Goal: Task Accomplishment & Management: Use online tool/utility

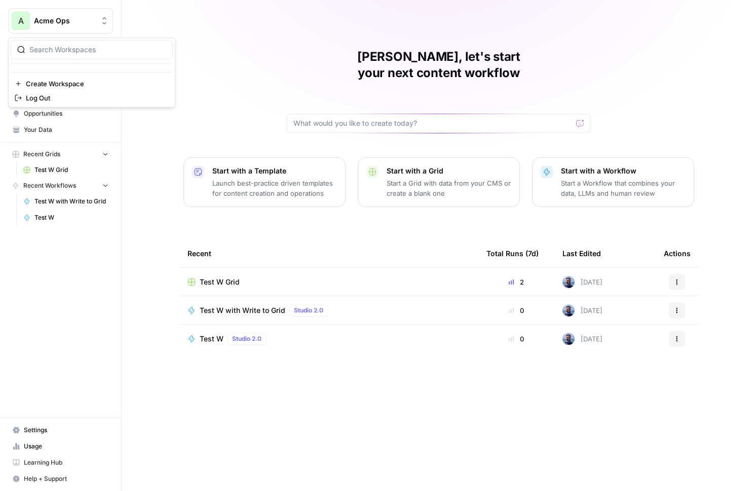
click at [57, 25] on span "Acme Ops" at bounding box center [64, 21] width 61 height 10
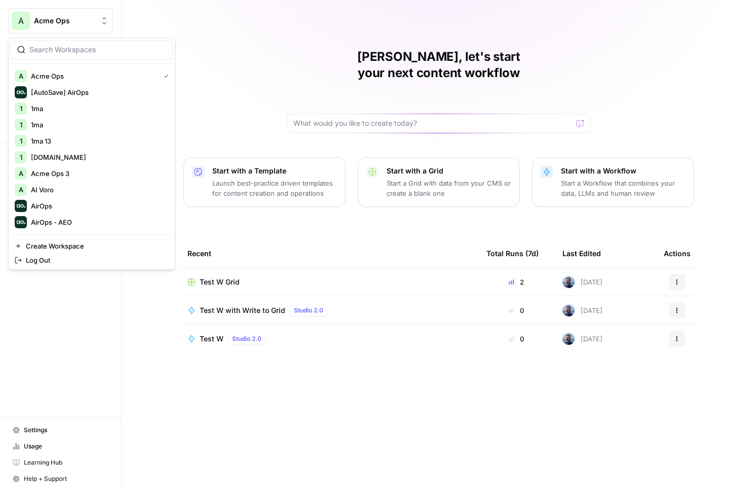
click at [219, 95] on div "Juan Manuel, let's start your next content workflow Start with a Template Launc…" at bounding box center [439, 245] width 635 height 491
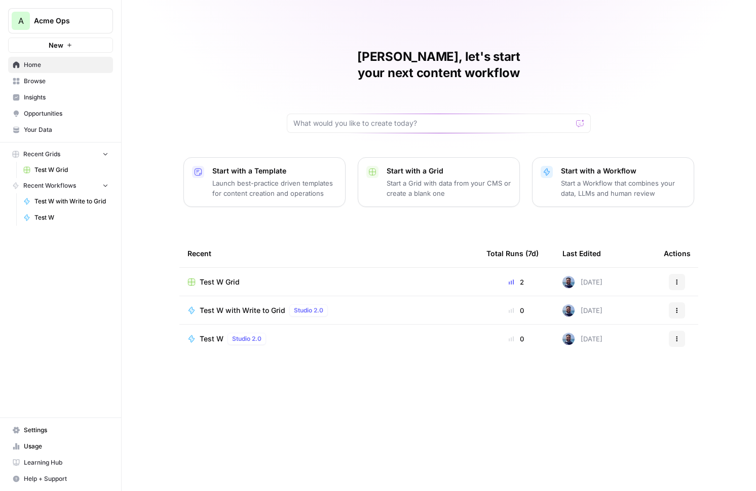
click at [71, 48] on button "New" at bounding box center [60, 45] width 105 height 15
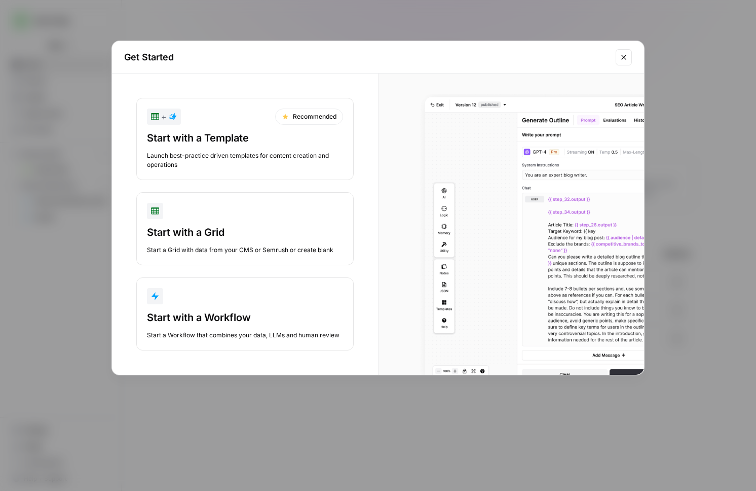
click at [244, 307] on button "Start with a Workflow Start a Workflow that combines your data, LLMs and human …" at bounding box center [244, 313] width 217 height 73
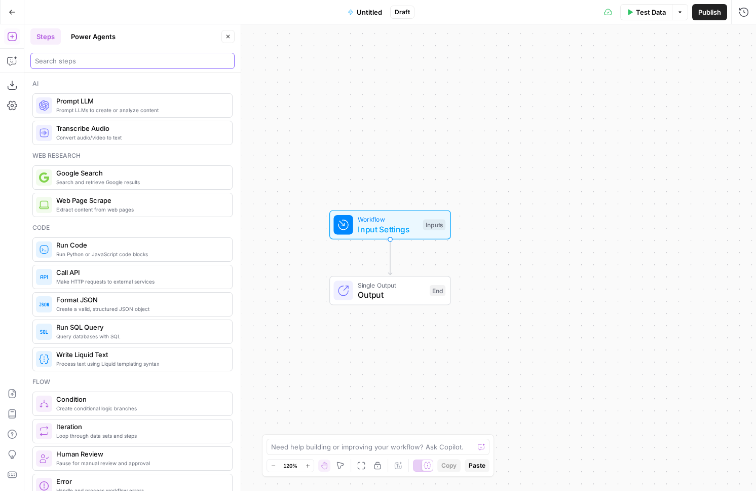
click at [65, 62] on input "search" at bounding box center [132, 61] width 195 height 10
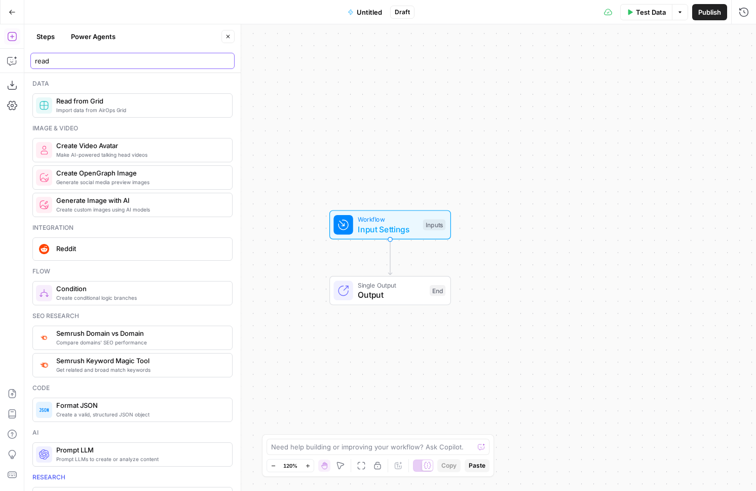
type input "read"
click at [85, 100] on span "Read from Grid" at bounding box center [140, 101] width 168 height 10
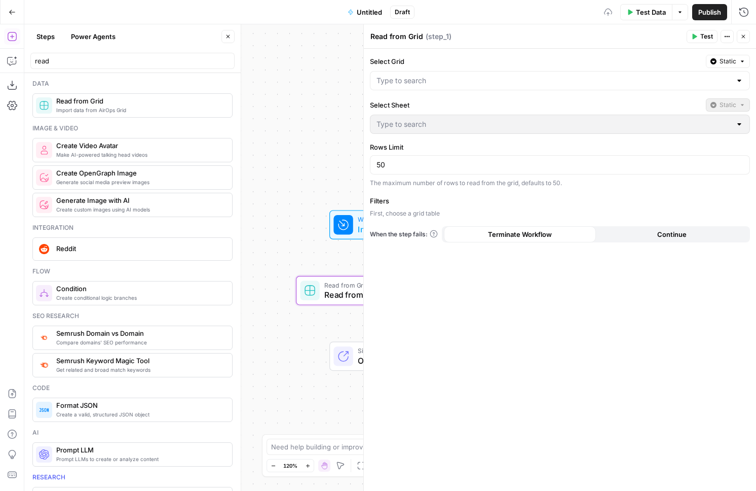
click at [428, 73] on div at bounding box center [560, 80] width 380 height 19
click at [430, 104] on span "Test W Grid" at bounding box center [558, 106] width 359 height 10
type input "Test W Grid"
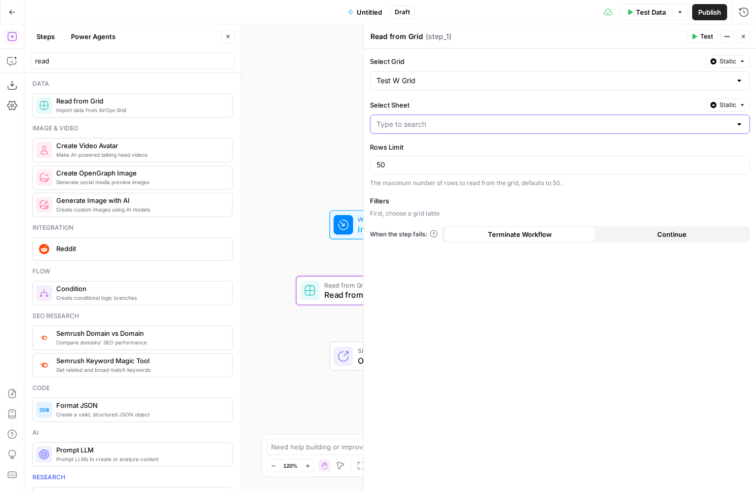
click at [426, 122] on input "Select Sheet" at bounding box center [554, 124] width 355 height 10
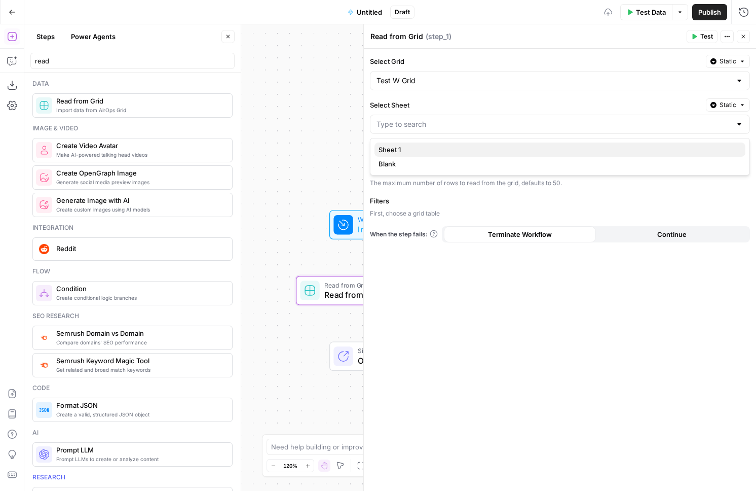
click at [407, 147] on span "Sheet 1" at bounding box center [558, 149] width 359 height 10
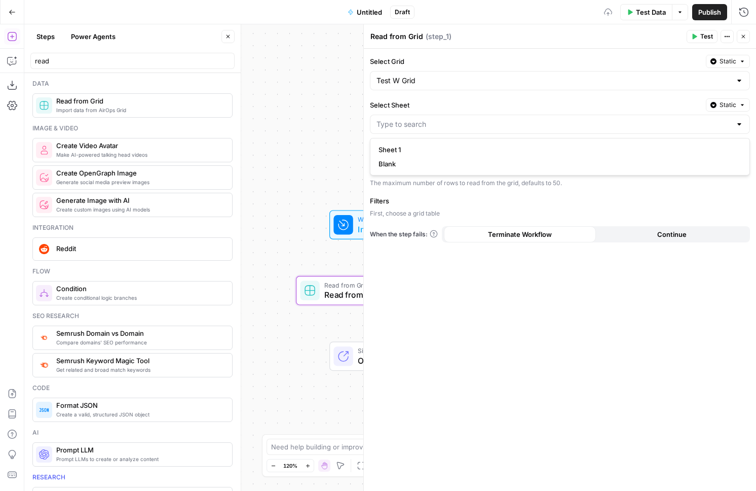
type input "Sheet 1"
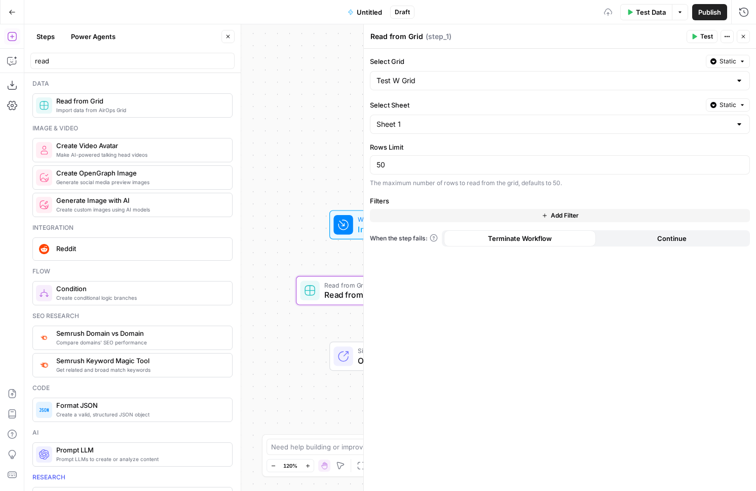
click at [418, 220] on button "Add Filter" at bounding box center [560, 215] width 380 height 13
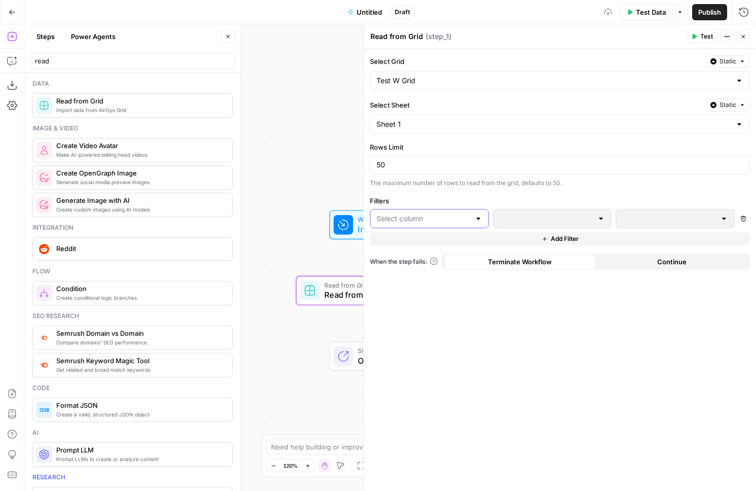
click at [420, 215] on input "text" at bounding box center [424, 218] width 94 height 10
click at [398, 33] on textarea "Read from Grid" at bounding box center [396, 36] width 53 height 10
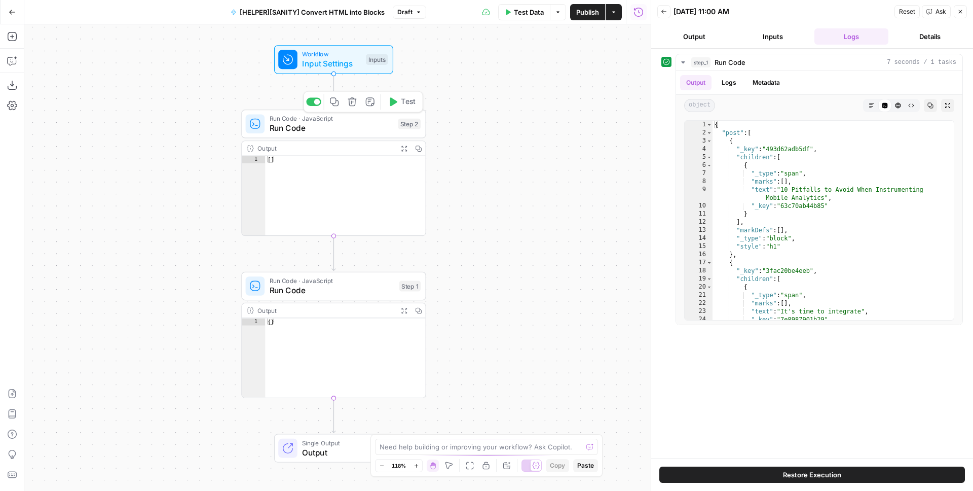
click at [357, 128] on span "Run Code" at bounding box center [332, 128] width 124 height 12
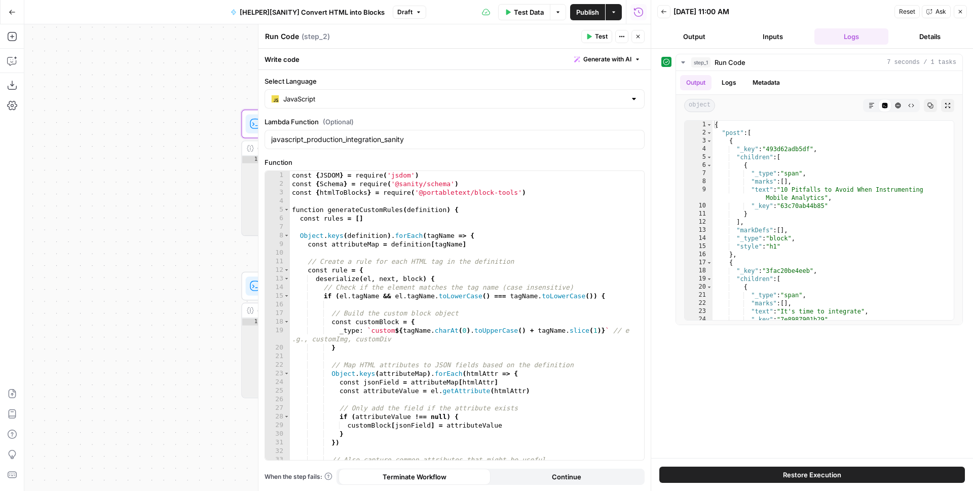
click at [642, 10] on icon "button" at bounding box center [638, 11] width 9 height 9
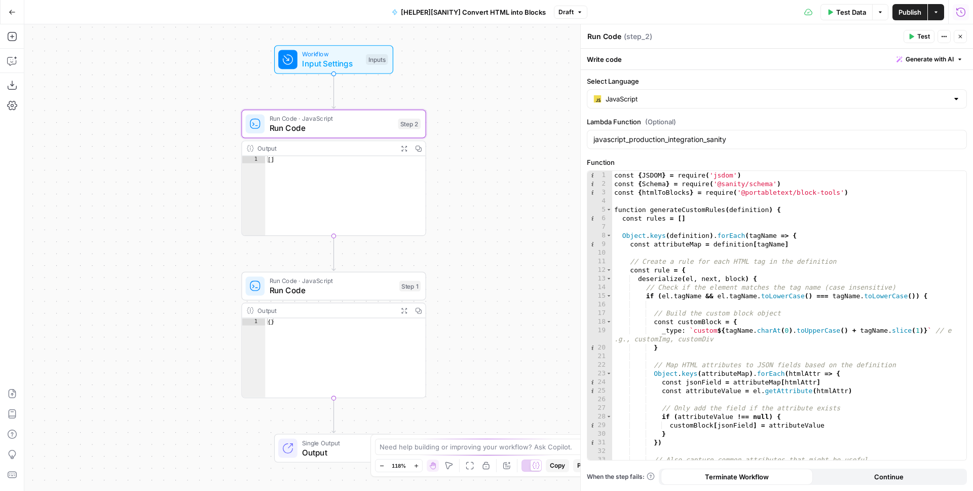
click at [957, 13] on icon "button" at bounding box center [961, 12] width 10 height 10
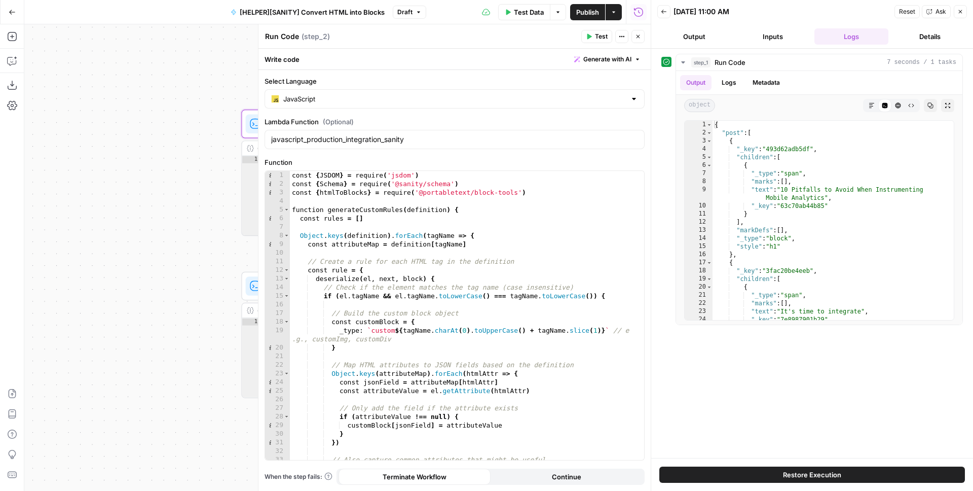
click at [777, 34] on button "Inputs" at bounding box center [773, 36] width 75 height 16
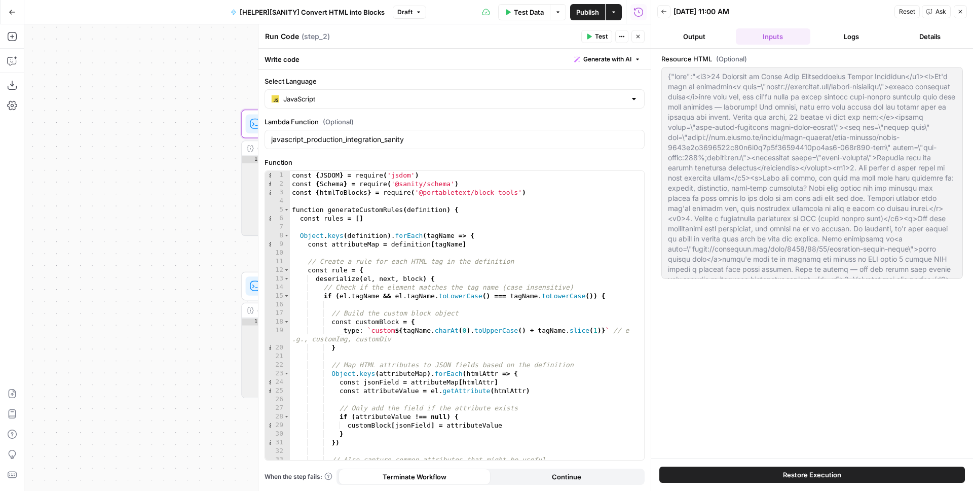
click at [700, 33] on button "Output" at bounding box center [694, 36] width 75 height 16
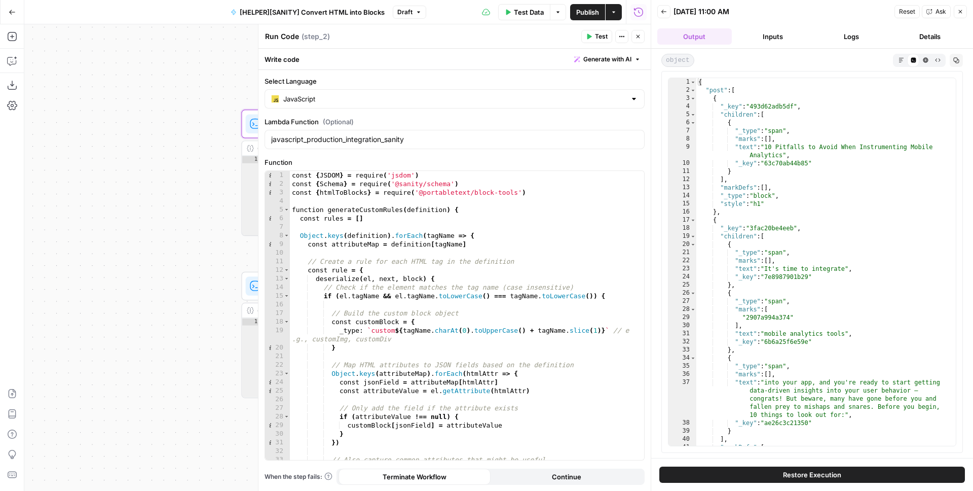
click at [771, 36] on button "Inputs" at bounding box center [773, 36] width 75 height 16
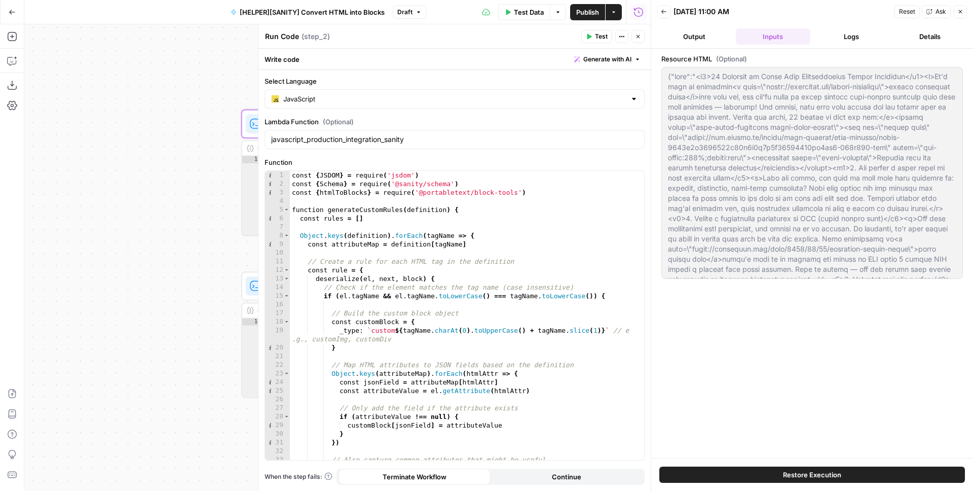
click at [660, 14] on button "Back" at bounding box center [663, 11] width 13 height 13
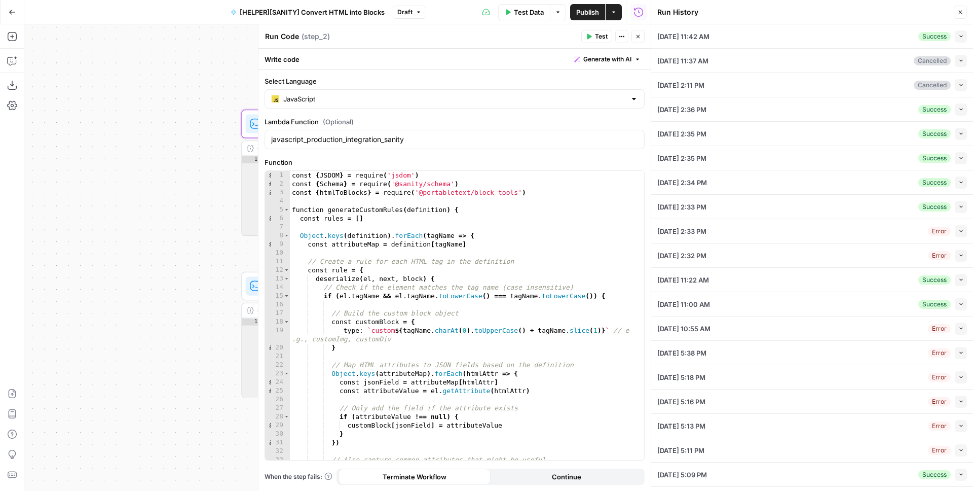
scroll to position [20, 0]
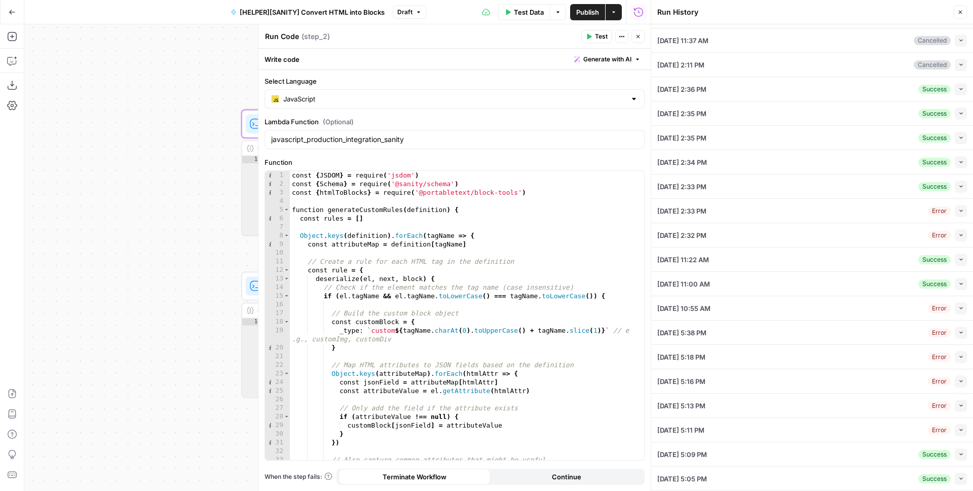
click at [955, 211] on button "Collapse" at bounding box center [961, 211] width 12 height 12
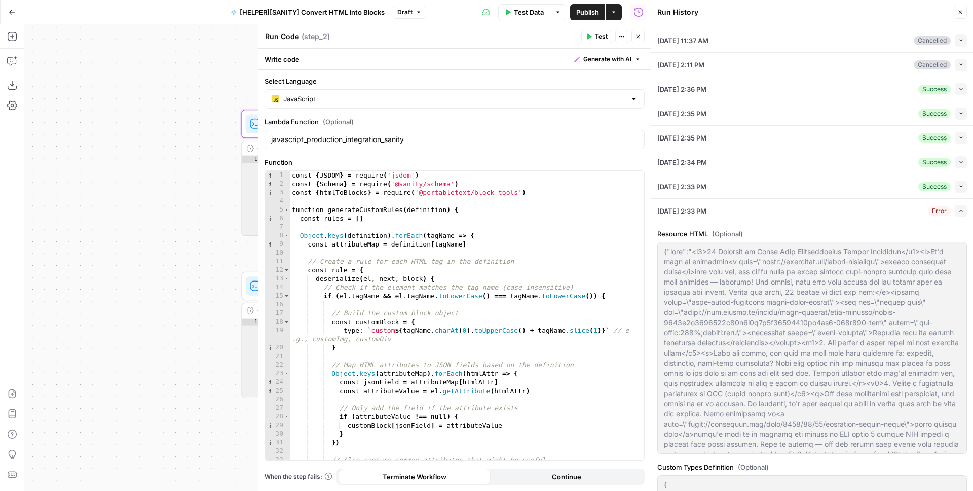
drag, startPoint x: 685, startPoint y: 211, endPoint x: 660, endPoint y: 208, distance: 25.0
click at [658, 208] on span "09/11/25 at 2:33 PM" at bounding box center [681, 211] width 49 height 10
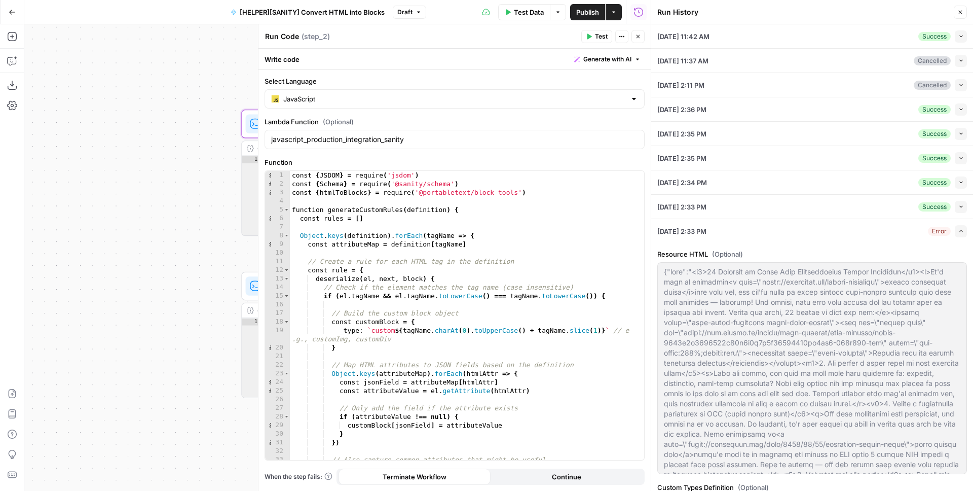
click at [951, 67] on div "10/10/25 at 11:37 AM Cancelled Collapse" at bounding box center [812, 61] width 310 height 24
click at [958, 62] on icon "button" at bounding box center [961, 61] width 6 height 6
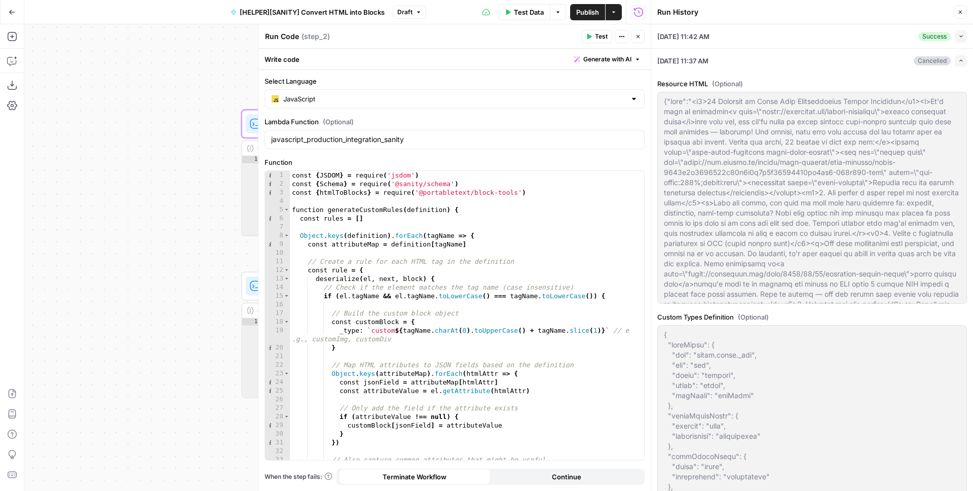
click at [958, 62] on icon "button" at bounding box center [961, 61] width 6 height 6
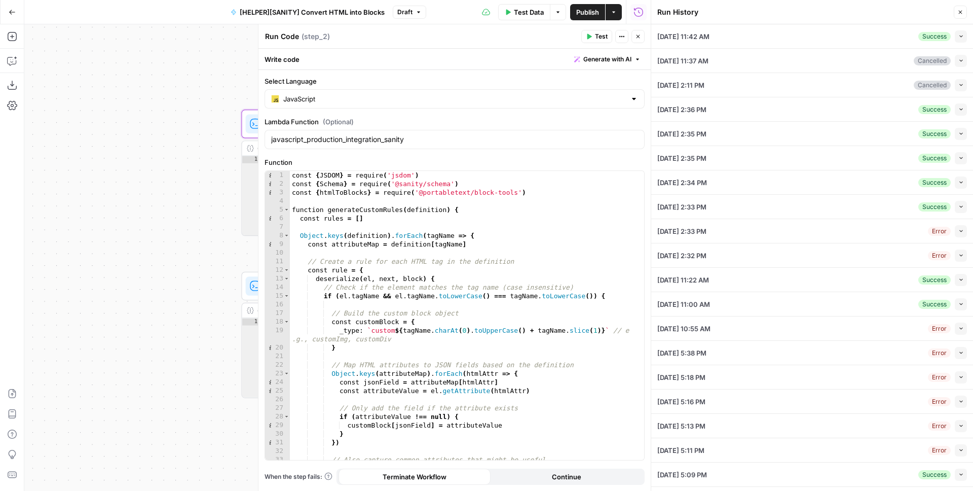
click at [962, 13] on icon "button" at bounding box center [960, 12] width 6 height 6
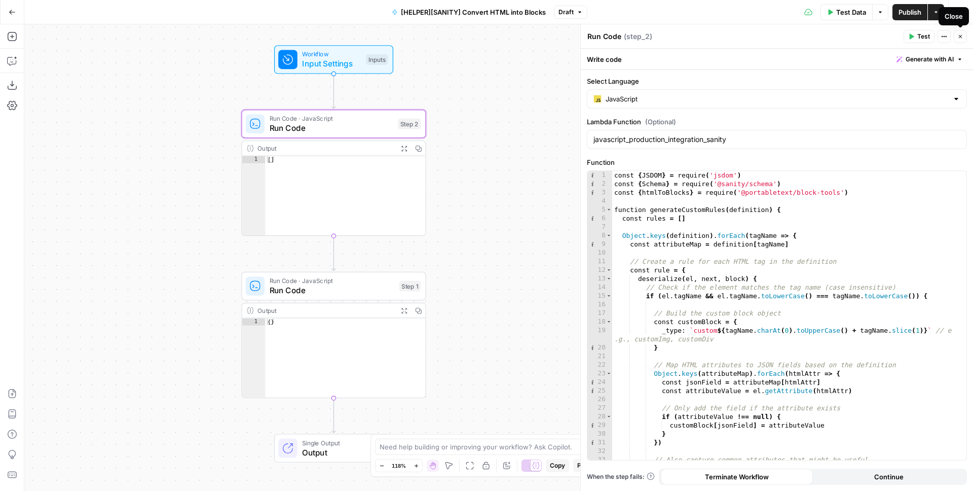
click at [962, 35] on icon "button" at bounding box center [960, 36] width 6 height 6
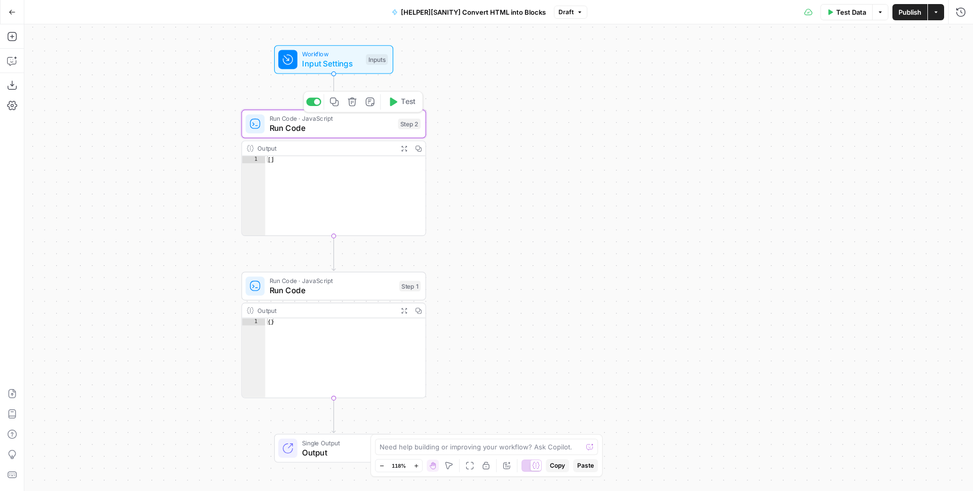
click at [330, 127] on span "Run Code" at bounding box center [332, 128] width 124 height 12
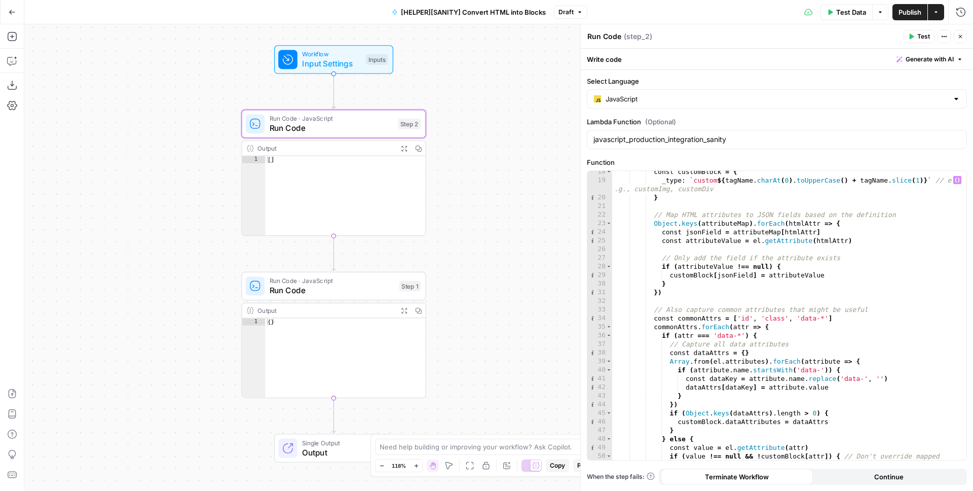
scroll to position [176, 0]
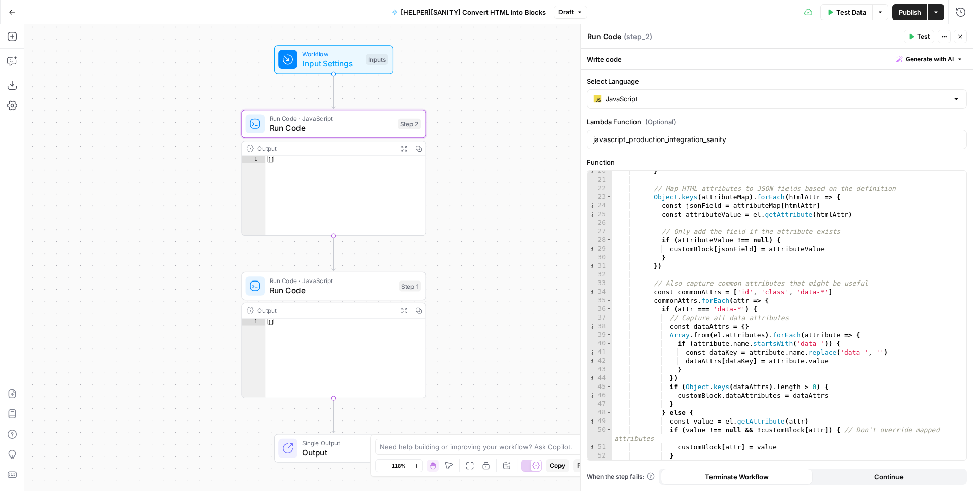
click at [314, 287] on span "Run Code" at bounding box center [332, 290] width 125 height 12
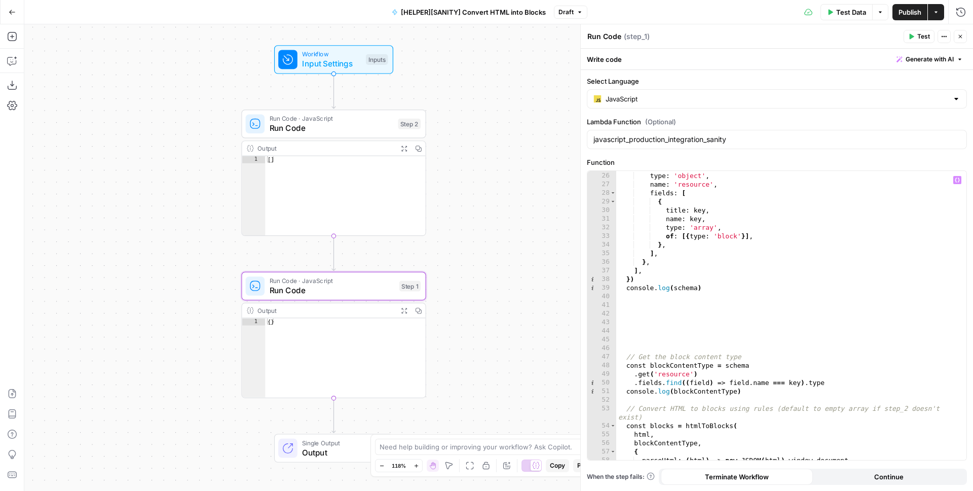
scroll to position [224, 0]
click at [568, 16] on span "Draft" at bounding box center [566, 12] width 15 height 9
click at [601, 75] on button "Version 1 Default 6 months ago by Juan Manuel Ramallo" at bounding box center [640, 64] width 162 height 23
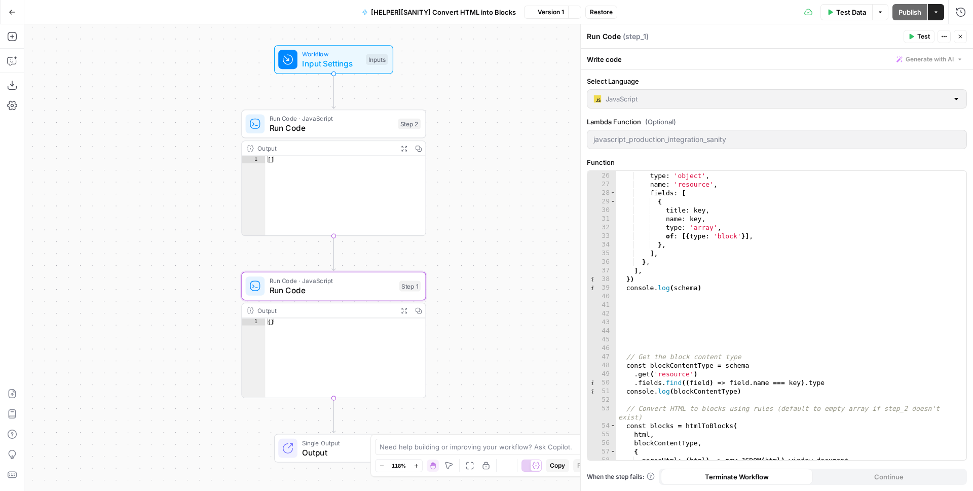
scroll to position [107, 0]
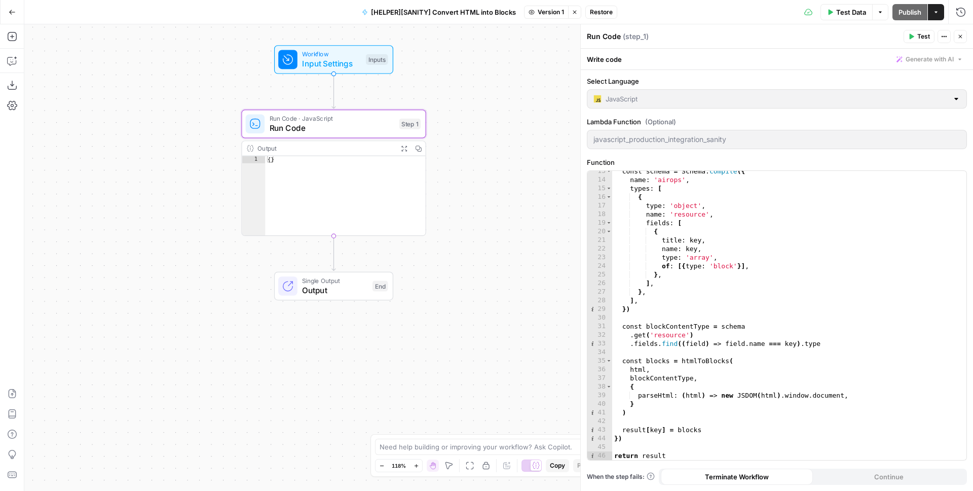
click at [359, 129] on span "Run Code" at bounding box center [332, 128] width 125 height 12
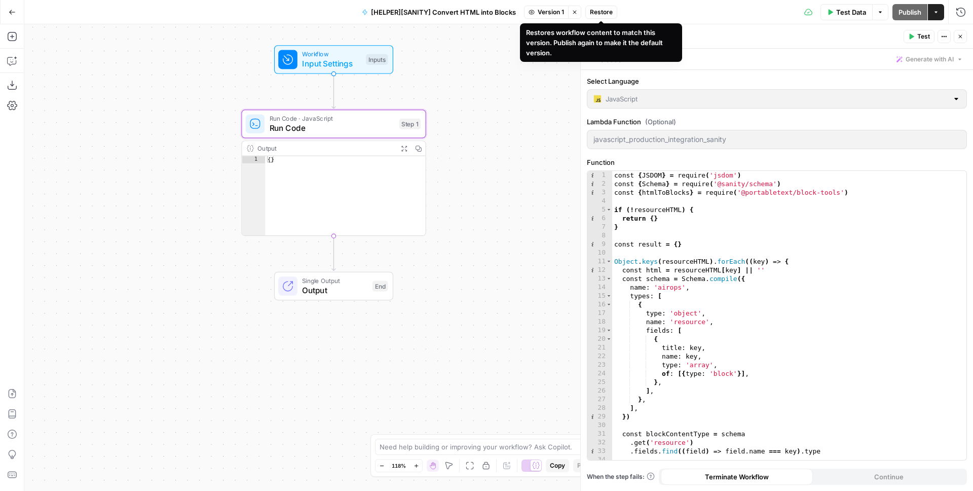
click at [603, 12] on span "Restore" at bounding box center [601, 12] width 23 height 9
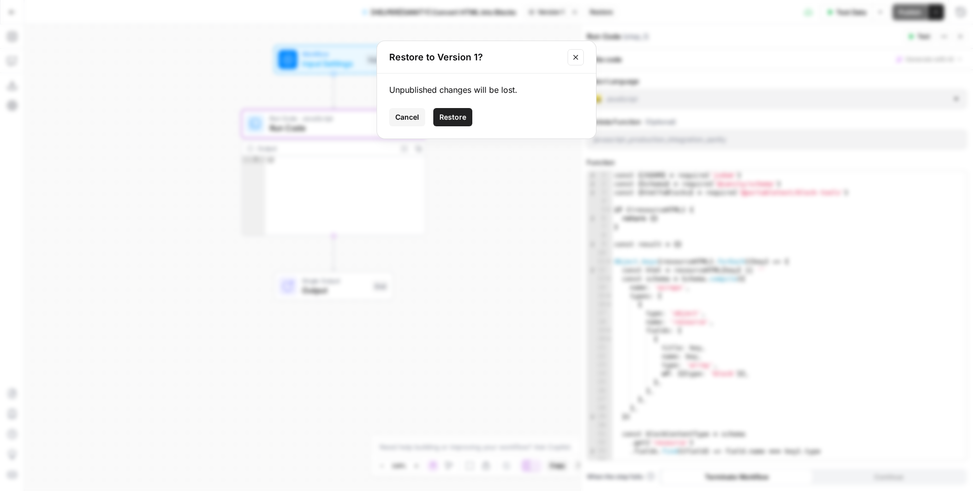
click at [461, 117] on span "Restore" at bounding box center [452, 117] width 27 height 10
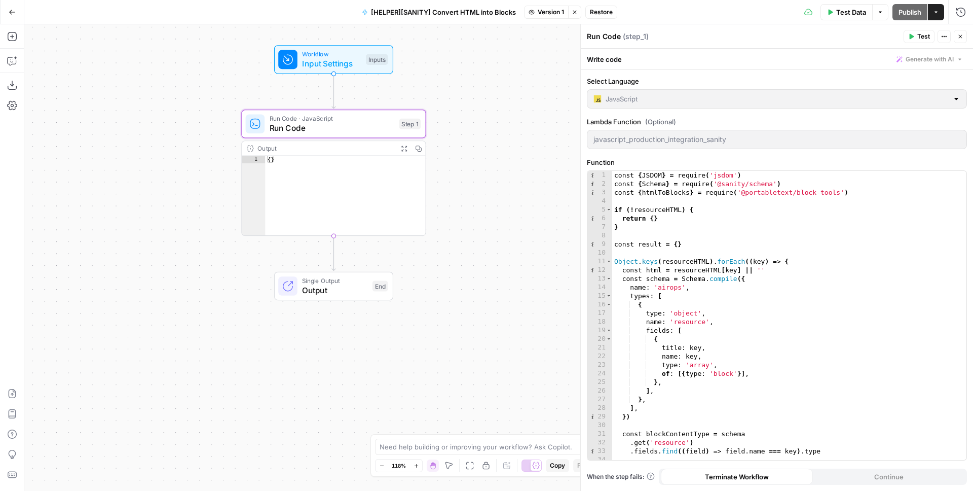
click at [545, 11] on span "Version 1" at bounding box center [551, 12] width 26 height 9
click at [481, 85] on div "Workflow Input Settings Inputs Run Code · JavaScript Run Code Step 1 Output Exp…" at bounding box center [498, 257] width 949 height 466
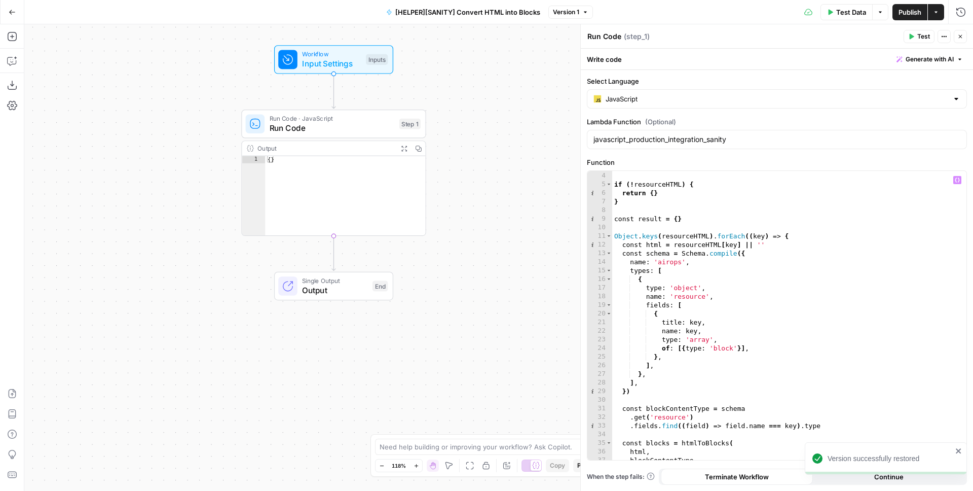
scroll to position [25, 0]
click at [667, 254] on div "const { htmlToBlocks } = require ( '@portabletext/block-tools' ) if ( ! resourc…" at bounding box center [785, 316] width 347 height 306
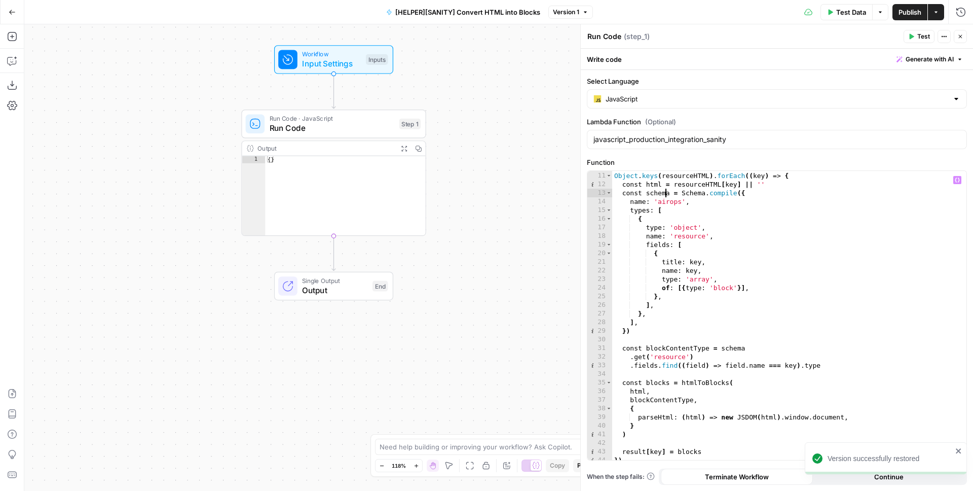
scroll to position [107, 0]
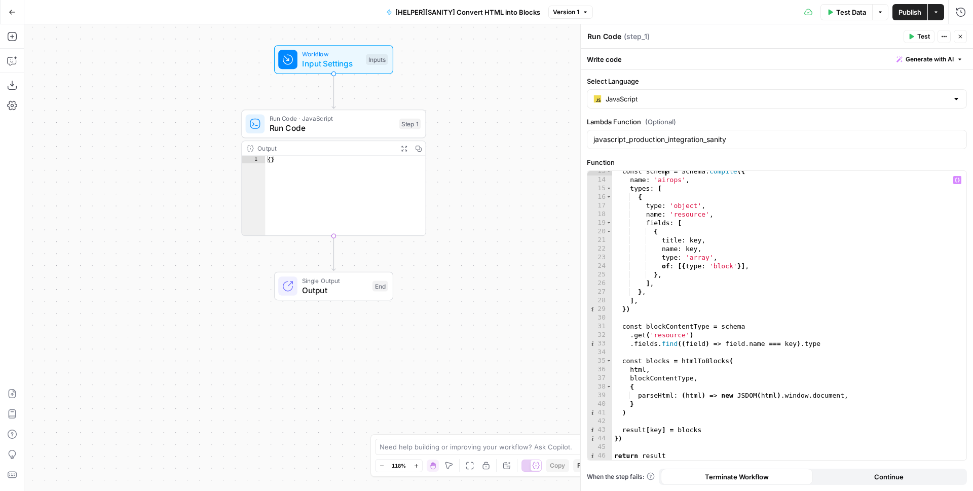
click at [698, 363] on div "const schema = Schema . compile ({ name : 'airops' , types : [ { type : 'object…" at bounding box center [785, 320] width 347 height 306
click at [636, 371] on div "const schema = Schema . compile ({ name : 'airops' , types : [ { type : 'object…" at bounding box center [785, 320] width 347 height 306
click at [652, 381] on div "const schema = Schema . compile ({ name : 'airops' , types : [ { type : 'object…" at bounding box center [785, 320] width 347 height 306
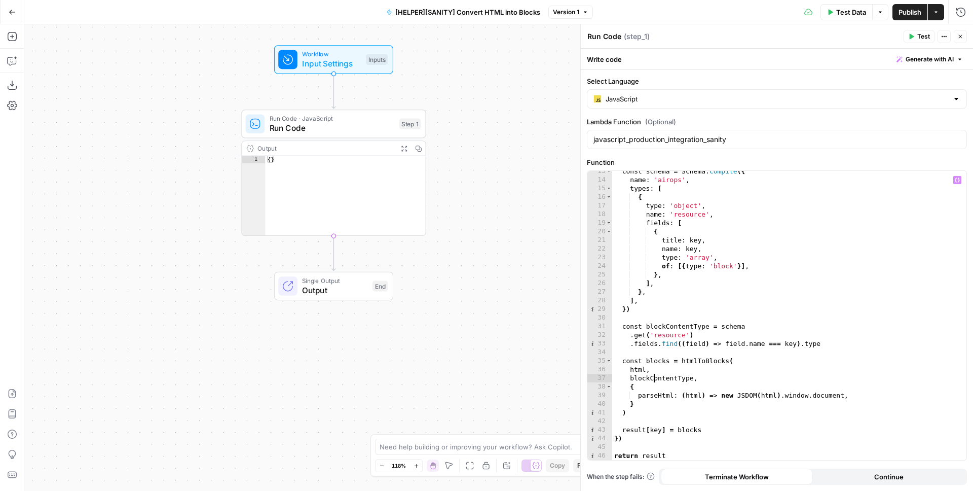
click at [652, 381] on div "const schema = Schema . compile ({ name : 'airops' , types : [ { type : 'object…" at bounding box center [785, 320] width 347 height 306
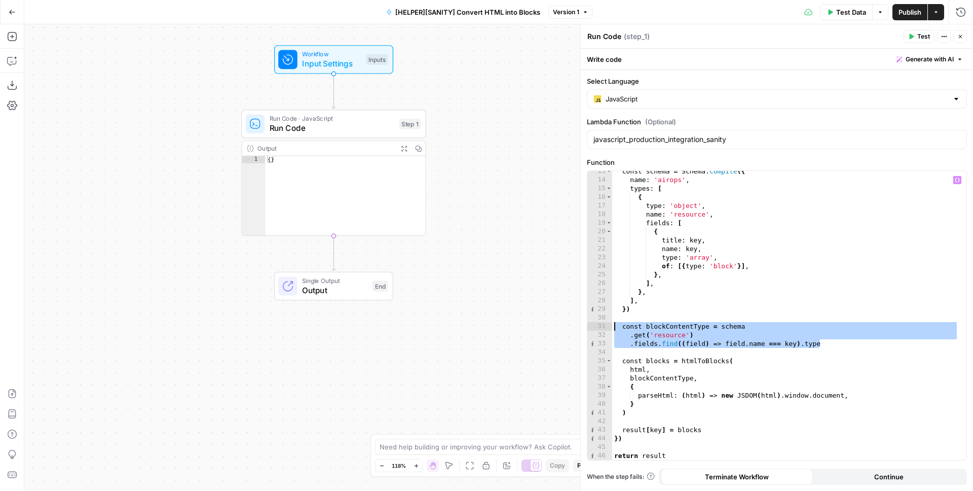
drag, startPoint x: 826, startPoint y: 345, endPoint x: 605, endPoint y: 329, distance: 221.0
click at [605, 329] on div "**********" at bounding box center [776, 315] width 379 height 289
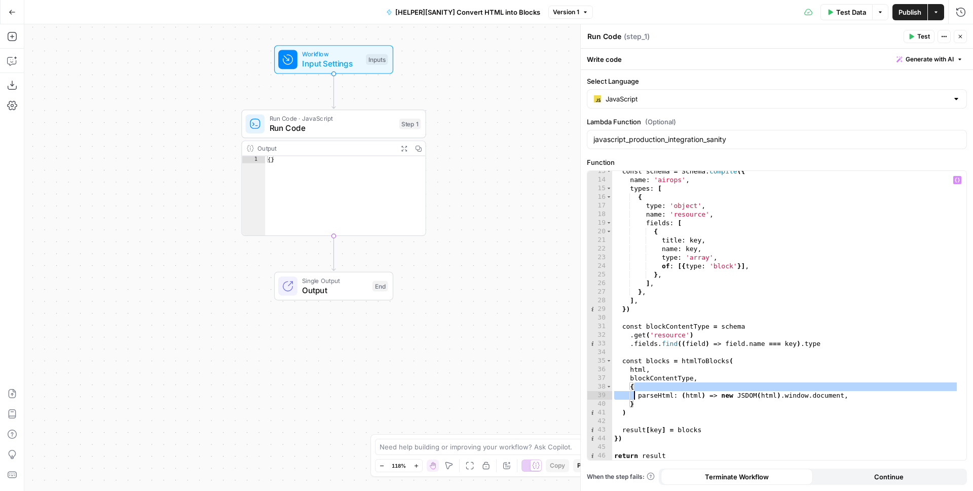
drag, startPoint x: 634, startPoint y: 388, endPoint x: 636, endPoint y: 405, distance: 17.4
click at [636, 405] on div "const schema = Schema . compile ({ name : 'airops' , types : [ { type : 'object…" at bounding box center [785, 320] width 347 height 306
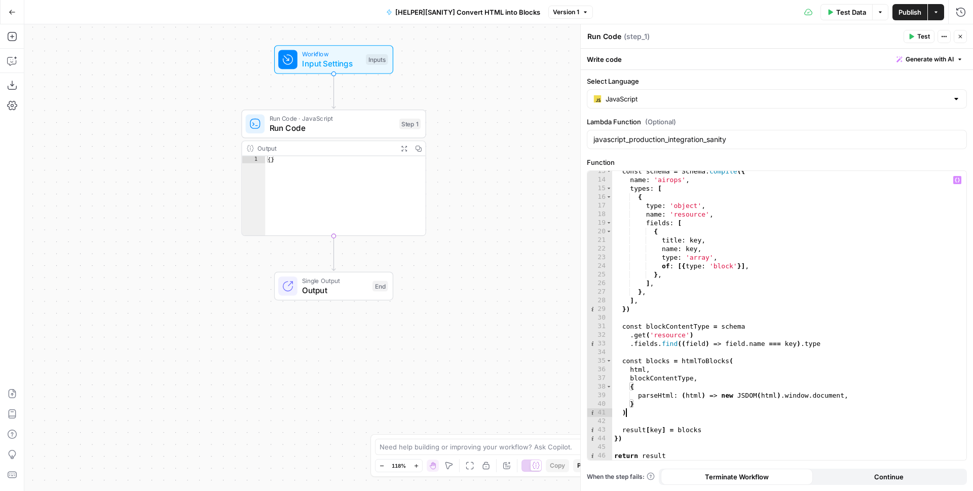
click at [705, 415] on div "const schema = Schema . compile ({ name : 'airops' , types : [ { type : 'object…" at bounding box center [785, 320] width 347 height 306
click at [643, 429] on div "const schema = Schema . compile ({ name : 'airops' , types : [ { type : 'object…" at bounding box center [785, 320] width 347 height 306
click at [689, 431] on div "const schema = Schema . compile ({ name : 'airops' , types : [ { type : 'object…" at bounding box center [785, 320] width 347 height 306
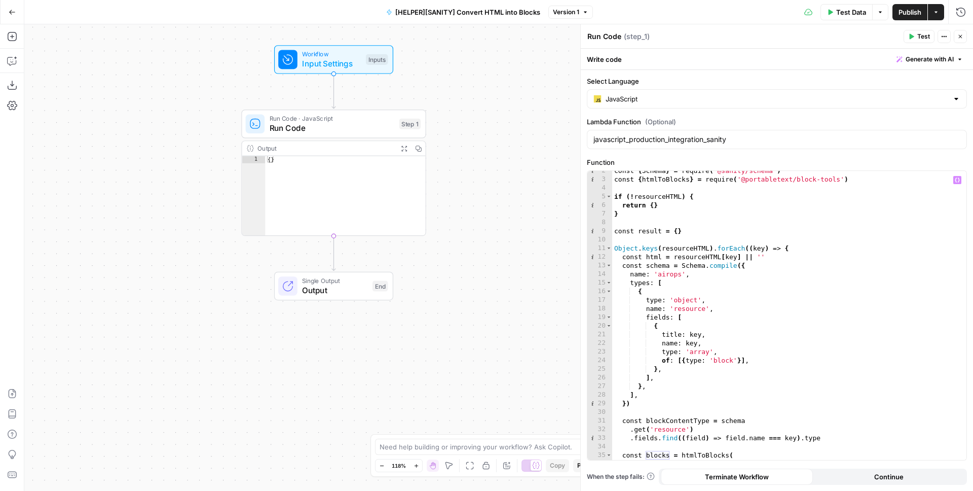
scroll to position [0, 0]
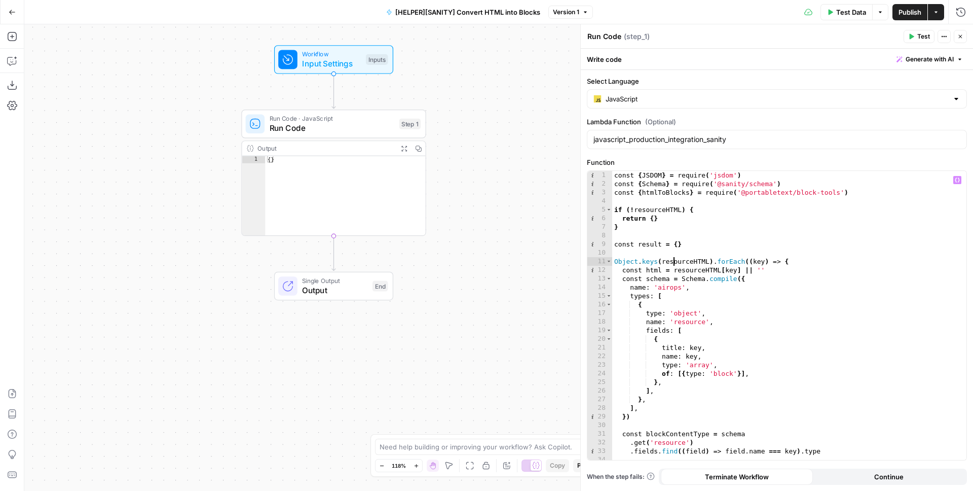
click at [675, 259] on div "const { JSDOM } = require ( 'jsdom' ) const { Schema } = require ( '@sanity/sch…" at bounding box center [785, 324] width 347 height 306
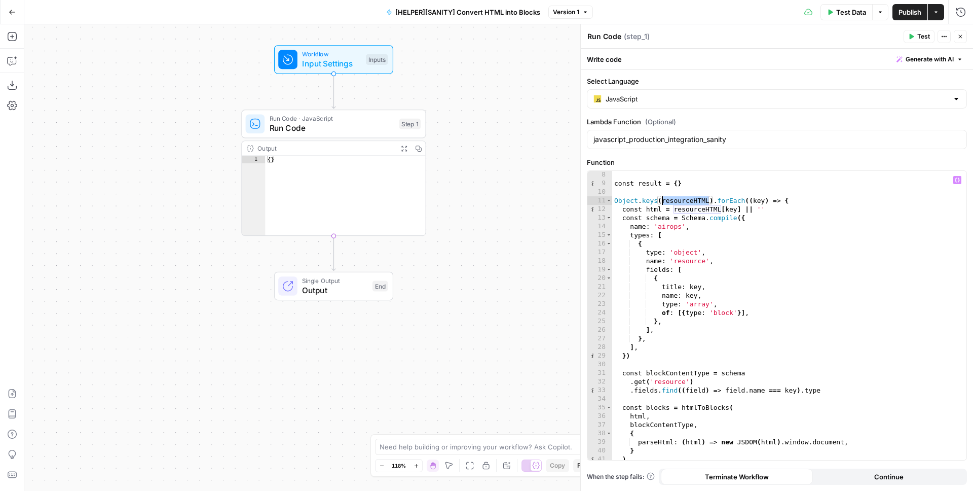
scroll to position [107, 0]
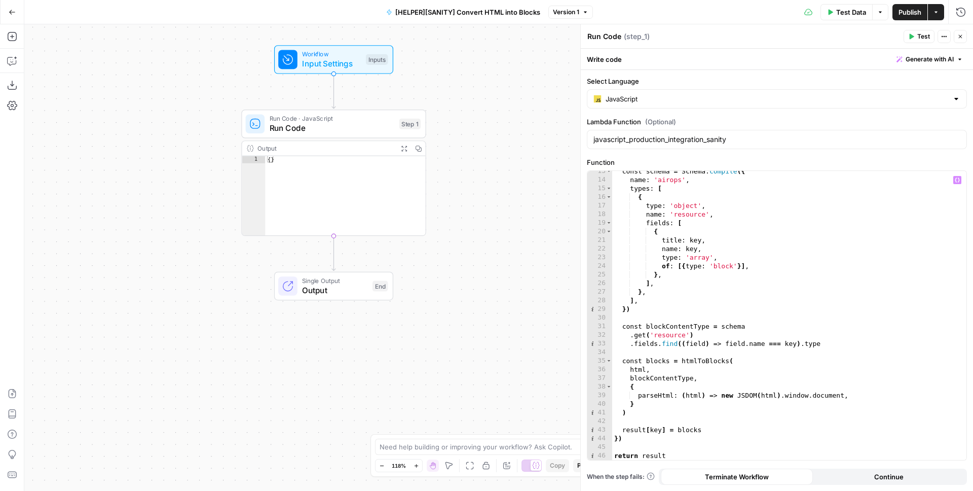
click at [682, 432] on div "const schema = Schema . compile ({ name : 'airops' , types : [ { type : 'object…" at bounding box center [785, 320] width 347 height 306
type textarea "**********"
click at [682, 432] on div "const schema = Schema . compile ({ name : 'airops' , types : [ { type : 'object…" at bounding box center [785, 320] width 347 height 306
click at [692, 429] on div "const schema = Schema . compile ({ name : 'airops' , types : [ { type : 'object…" at bounding box center [785, 320] width 347 height 306
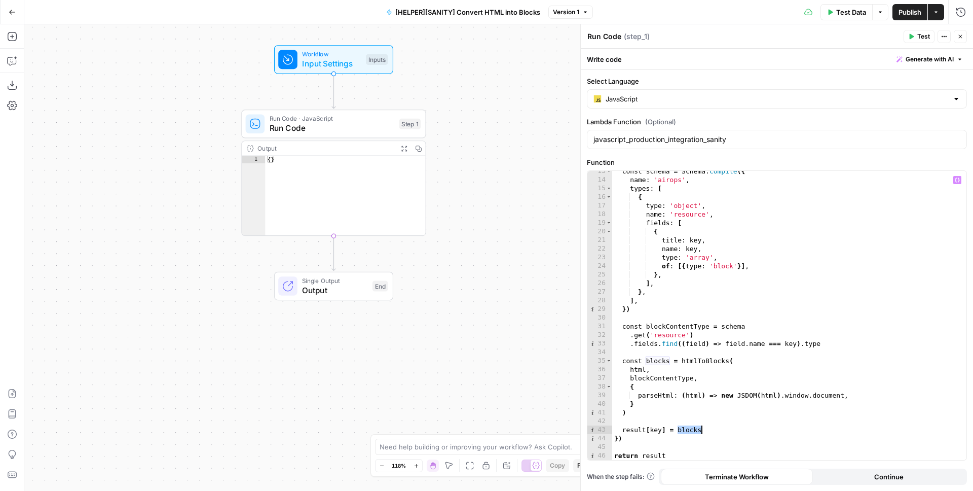
scroll to position [76, 0]
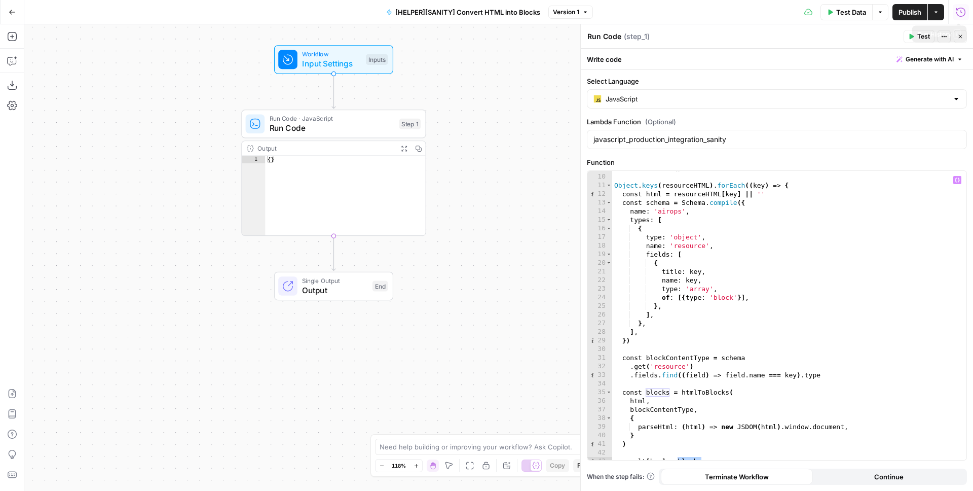
click at [961, 11] on icon "button" at bounding box center [961, 12] width 10 height 10
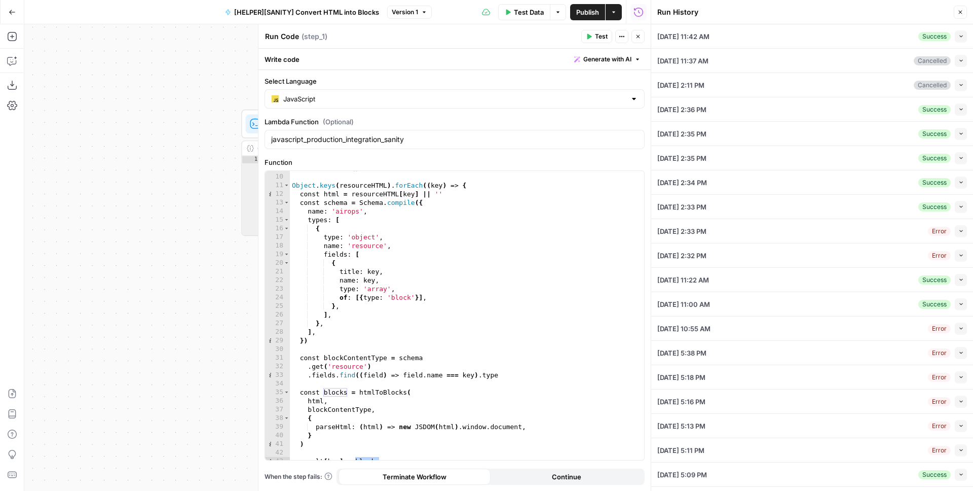
click at [952, 87] on div "Collapse" at bounding box center [949, 90] width 26 height 10
click at [955, 56] on button "Collapse" at bounding box center [961, 61] width 12 height 12
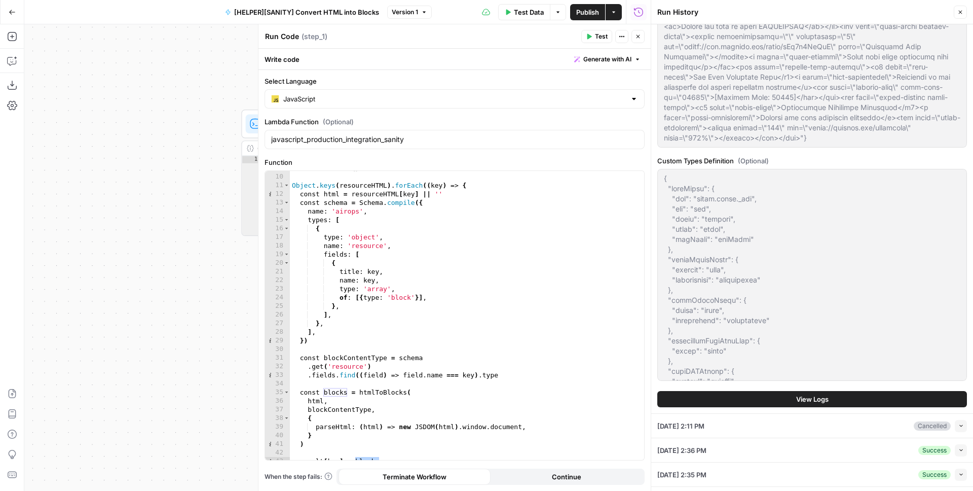
scroll to position [375, 0]
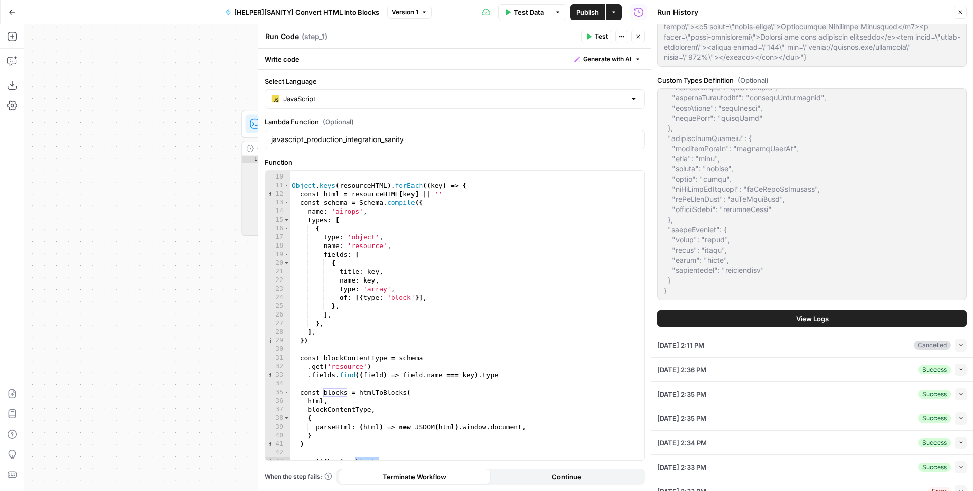
click at [958, 345] on icon "button" at bounding box center [961, 345] width 6 height 6
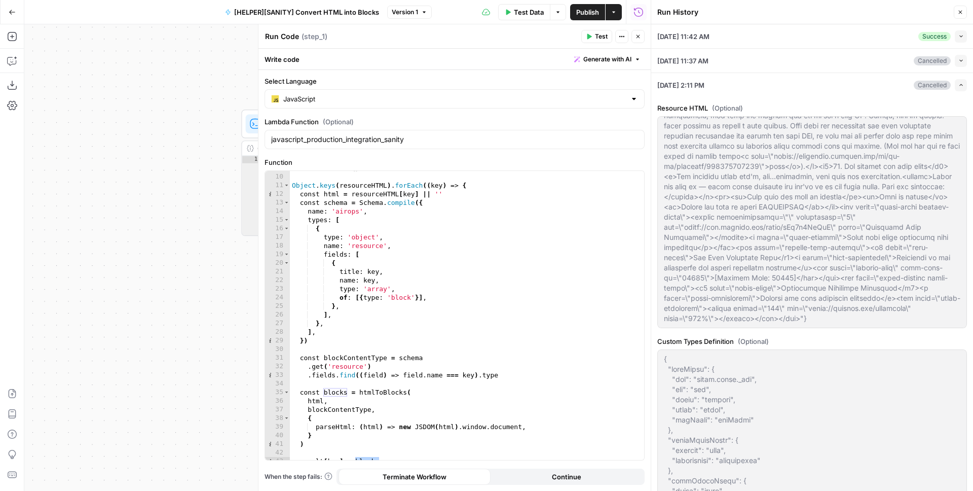
scroll to position [548, 0]
click at [958, 38] on icon "button" at bounding box center [961, 36] width 6 height 6
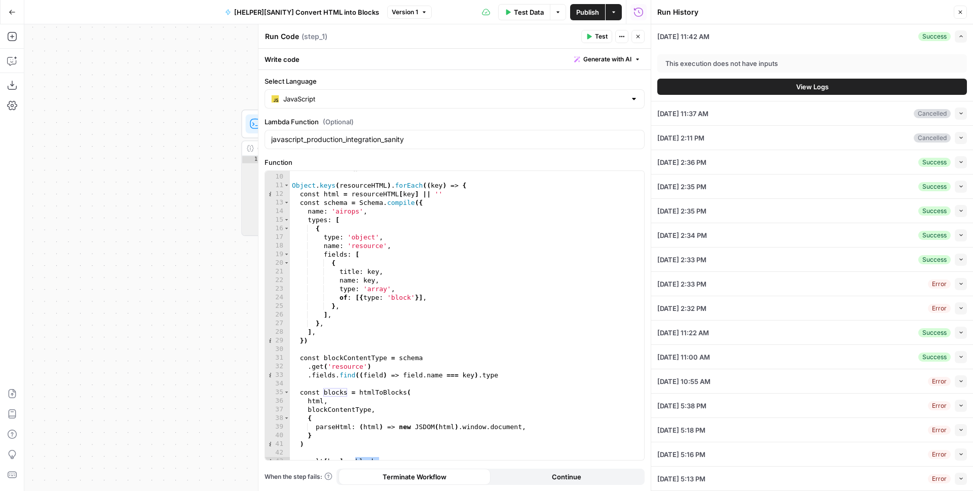
click at [798, 89] on span "View Logs" at bounding box center [812, 87] width 32 height 10
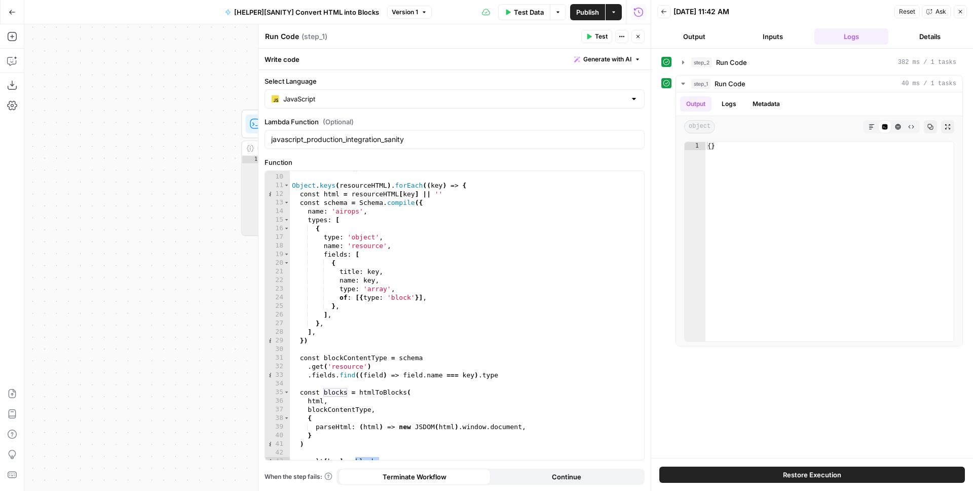
click at [792, 36] on button "Inputs" at bounding box center [773, 36] width 75 height 16
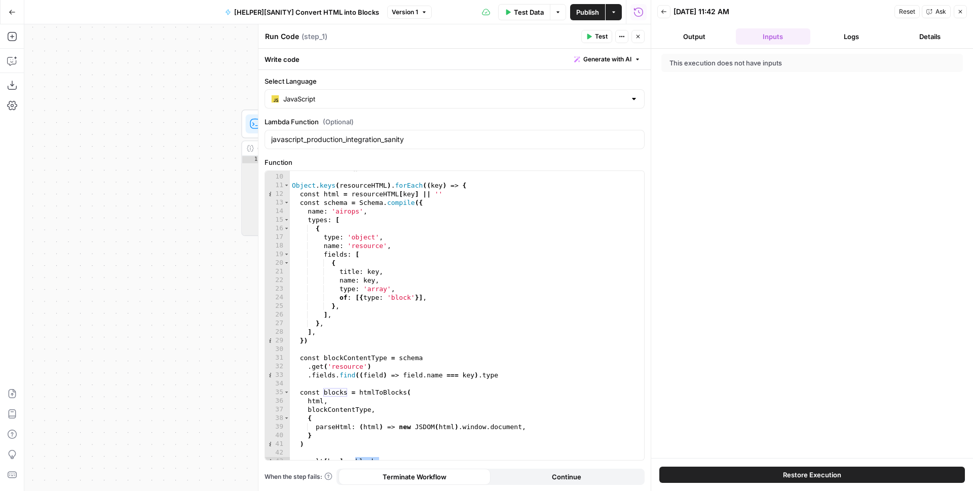
click at [858, 33] on button "Logs" at bounding box center [851, 36] width 75 height 16
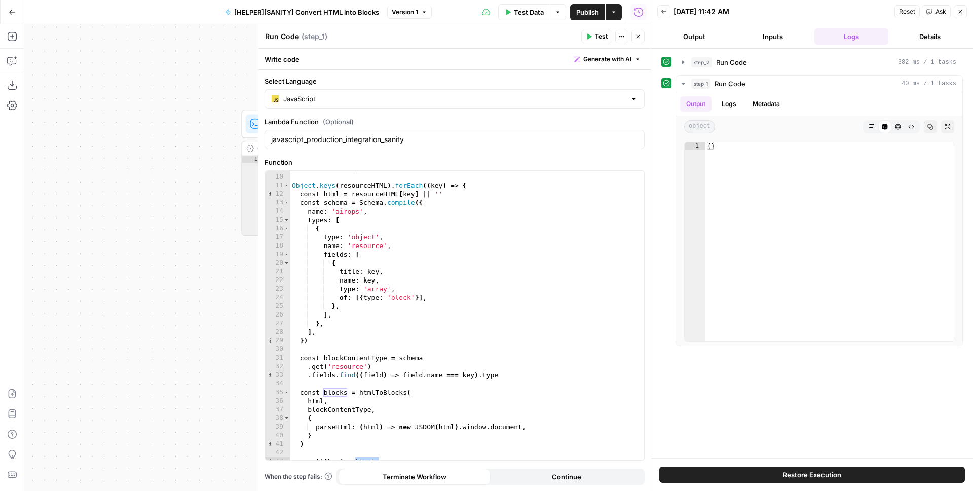
click at [665, 11] on icon "button" at bounding box center [664, 12] width 6 height 6
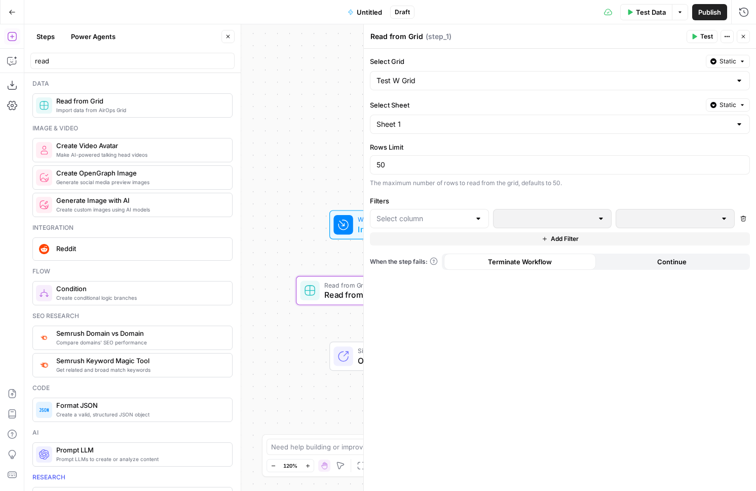
click at [495, 39] on div "Read from Grid Read from Grid ( step_1 )" at bounding box center [527, 36] width 314 height 11
click at [445, 39] on span "( step_1 )" at bounding box center [439, 36] width 26 height 10
drag, startPoint x: 449, startPoint y: 38, endPoint x: 424, endPoint y: 40, distance: 25.4
click at [424, 40] on div "Read from Grid Read from Grid ( step_1 )" at bounding box center [527, 36] width 314 height 11
click at [484, 41] on div "Read from Grid Read from Grid ( step_1 )" at bounding box center [527, 36] width 314 height 11
